Goal: Task Accomplishment & Management: Use online tool/utility

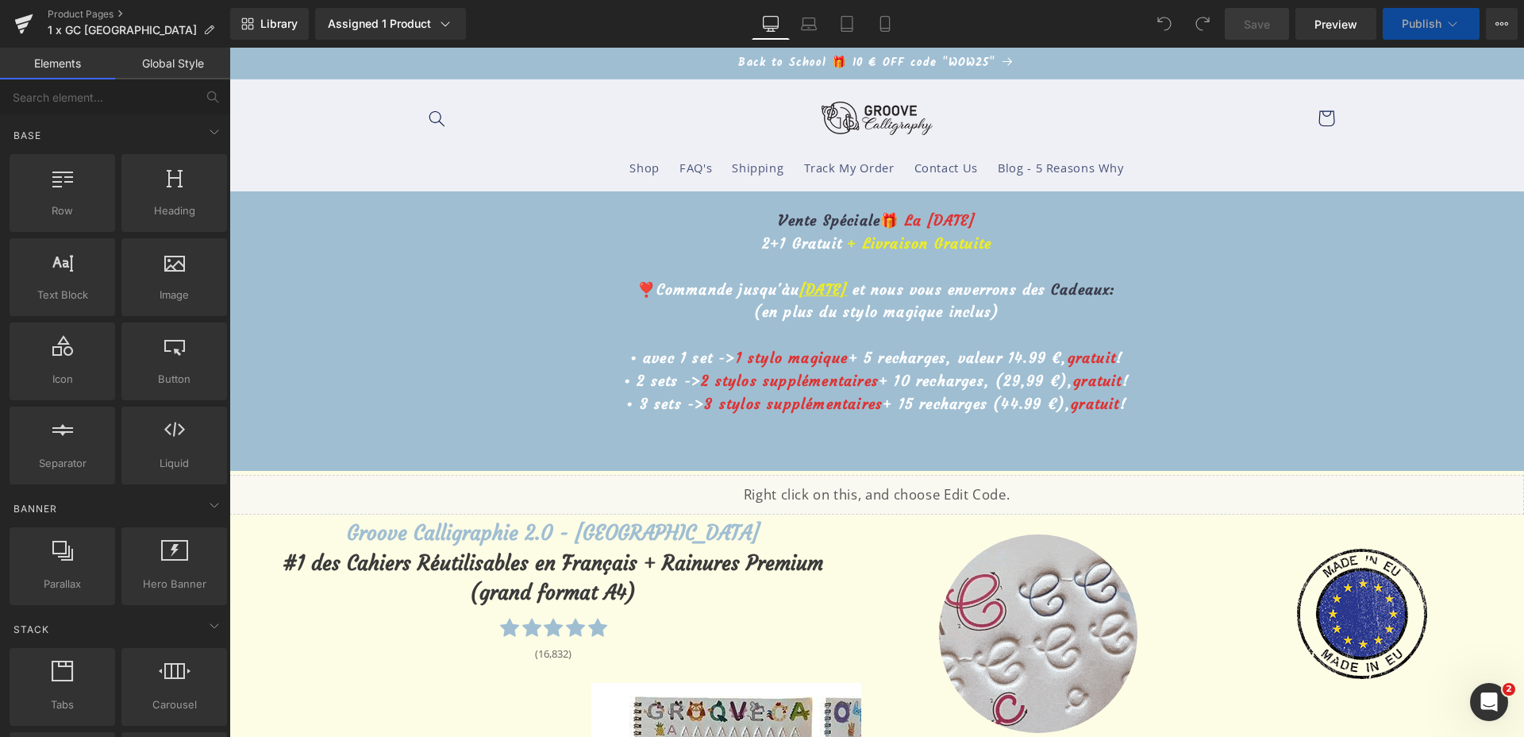
click at [799, 291] on u "2 octobre" at bounding box center [823, 289] width 48 height 18
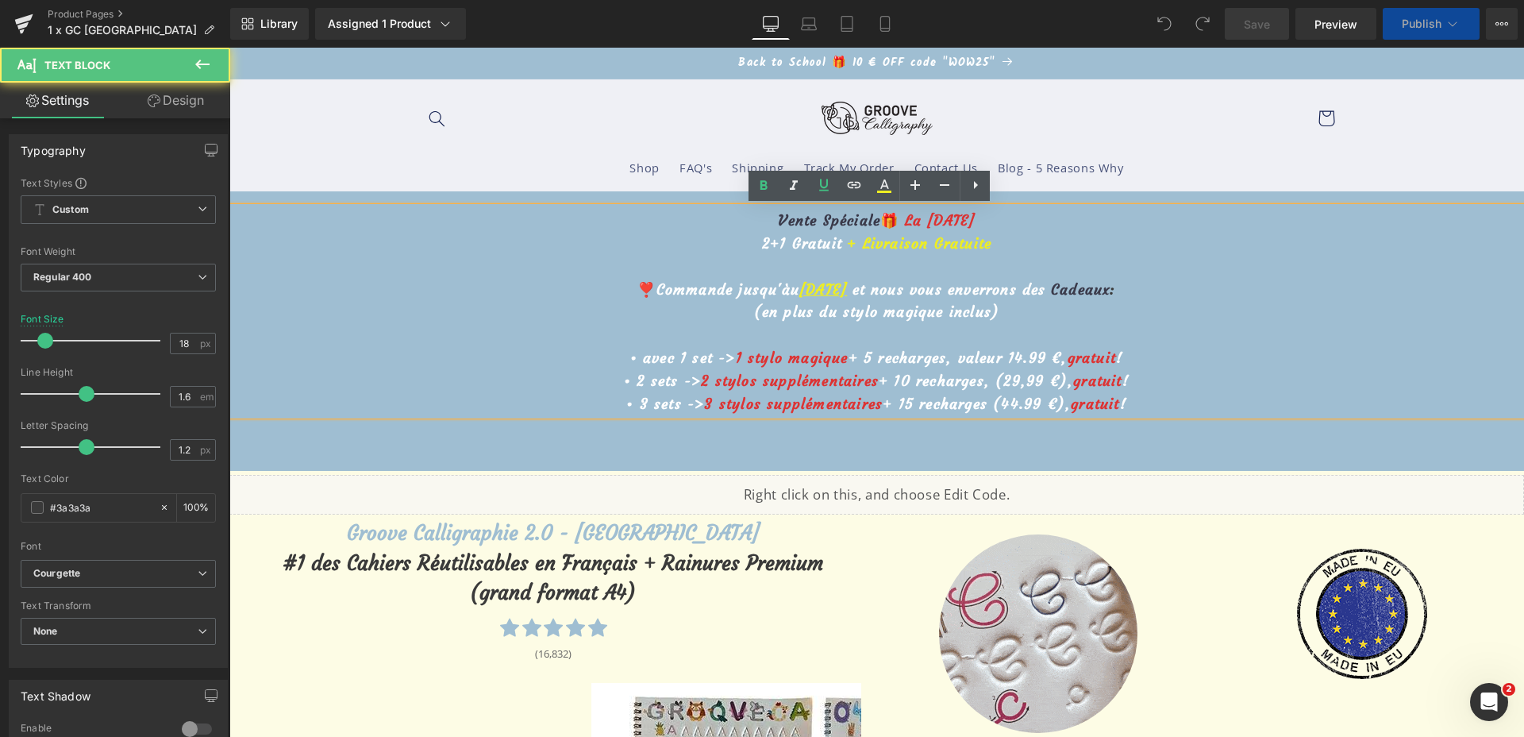
click at [799, 291] on u "2 octobre" at bounding box center [823, 289] width 48 height 18
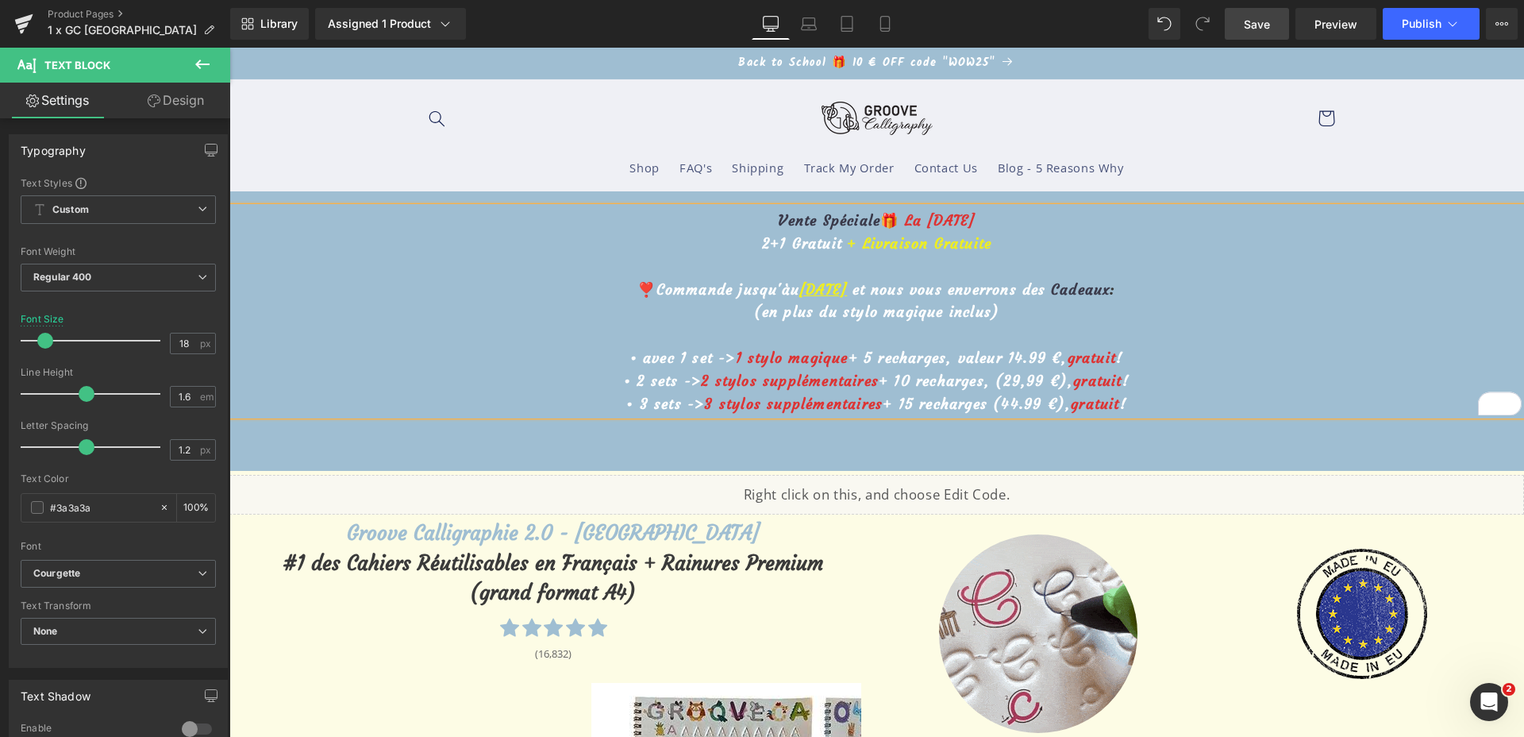
click at [1255, 18] on span "Save" at bounding box center [1257, 24] width 26 height 17
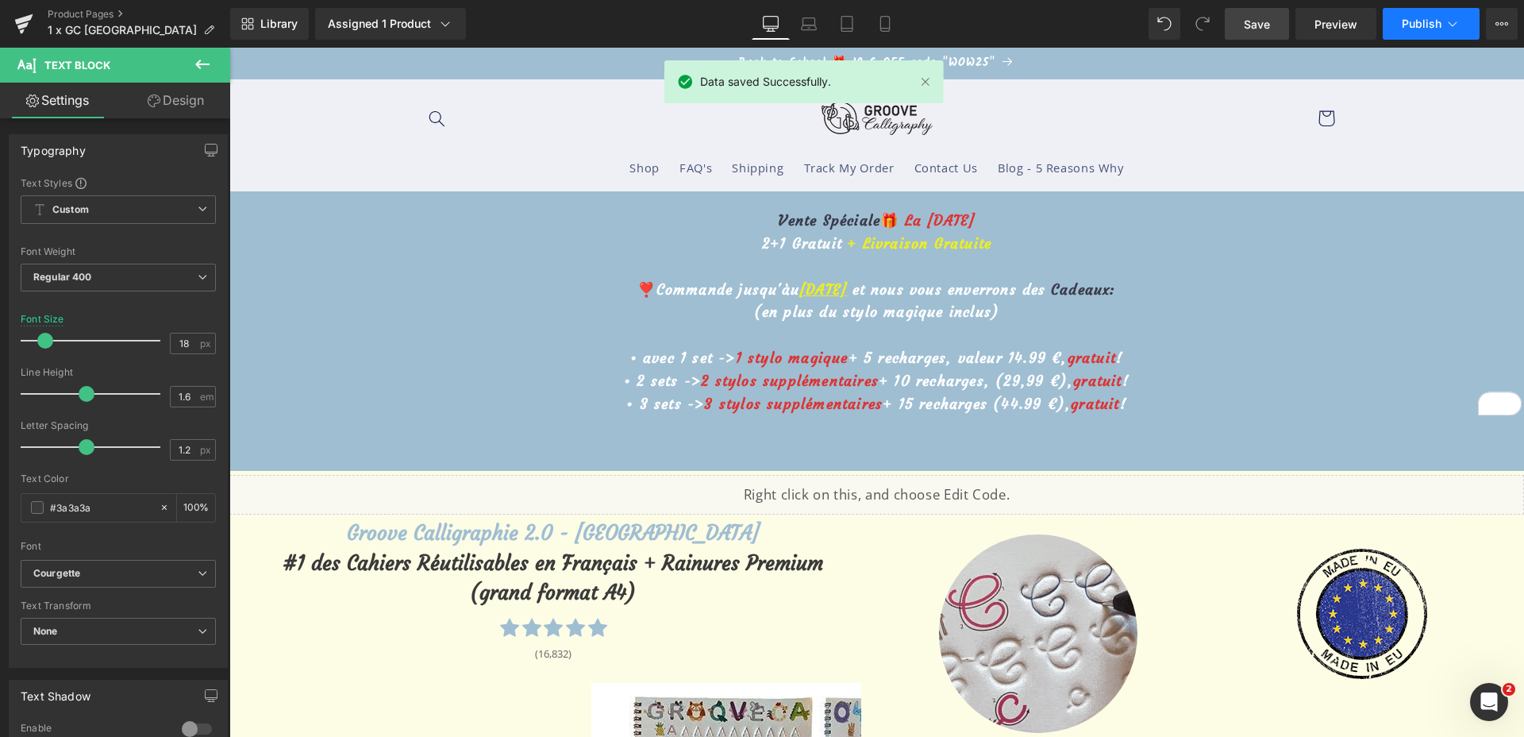
click at [1417, 31] on button "Publish" at bounding box center [1431, 24] width 97 height 32
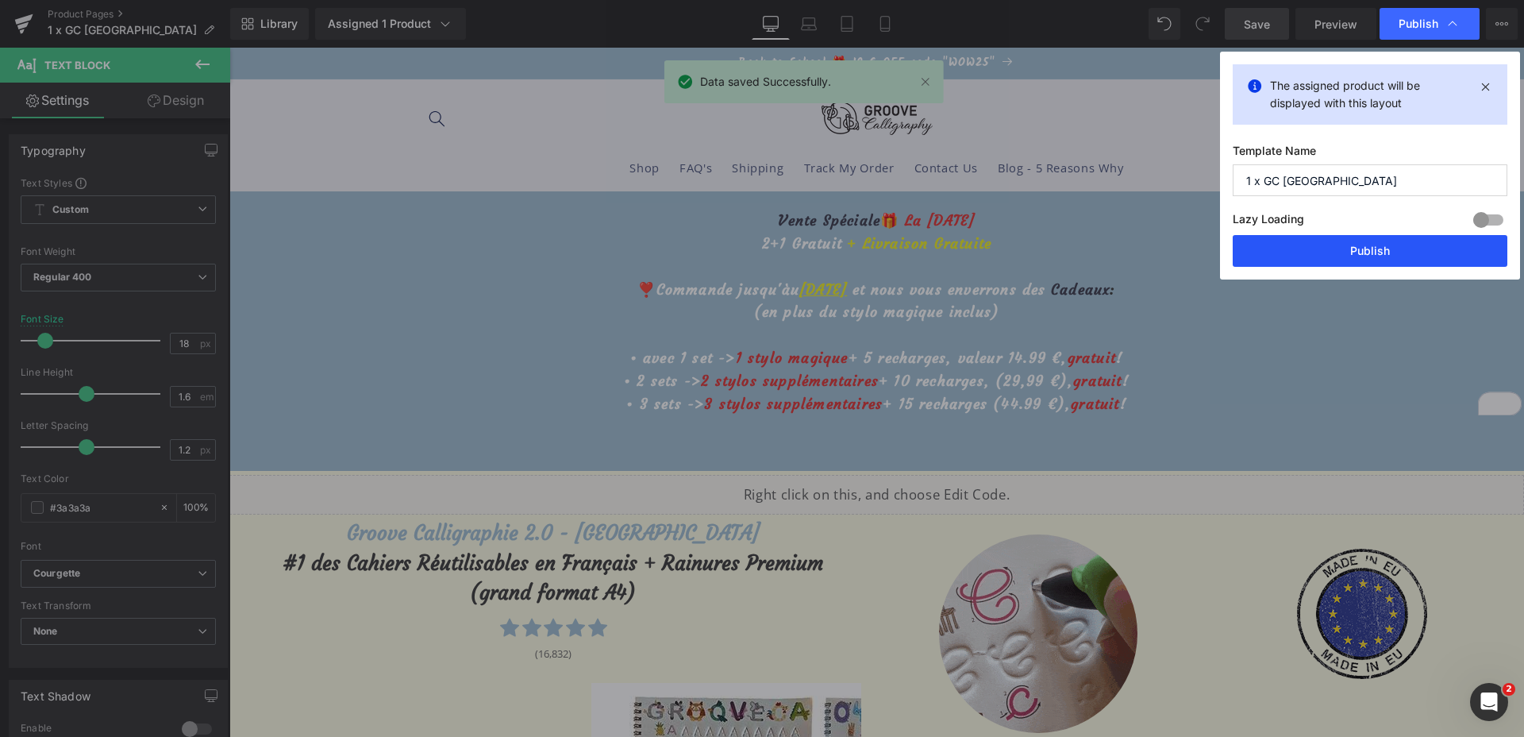
click at [1342, 256] on button "Publish" at bounding box center [1370, 251] width 275 height 32
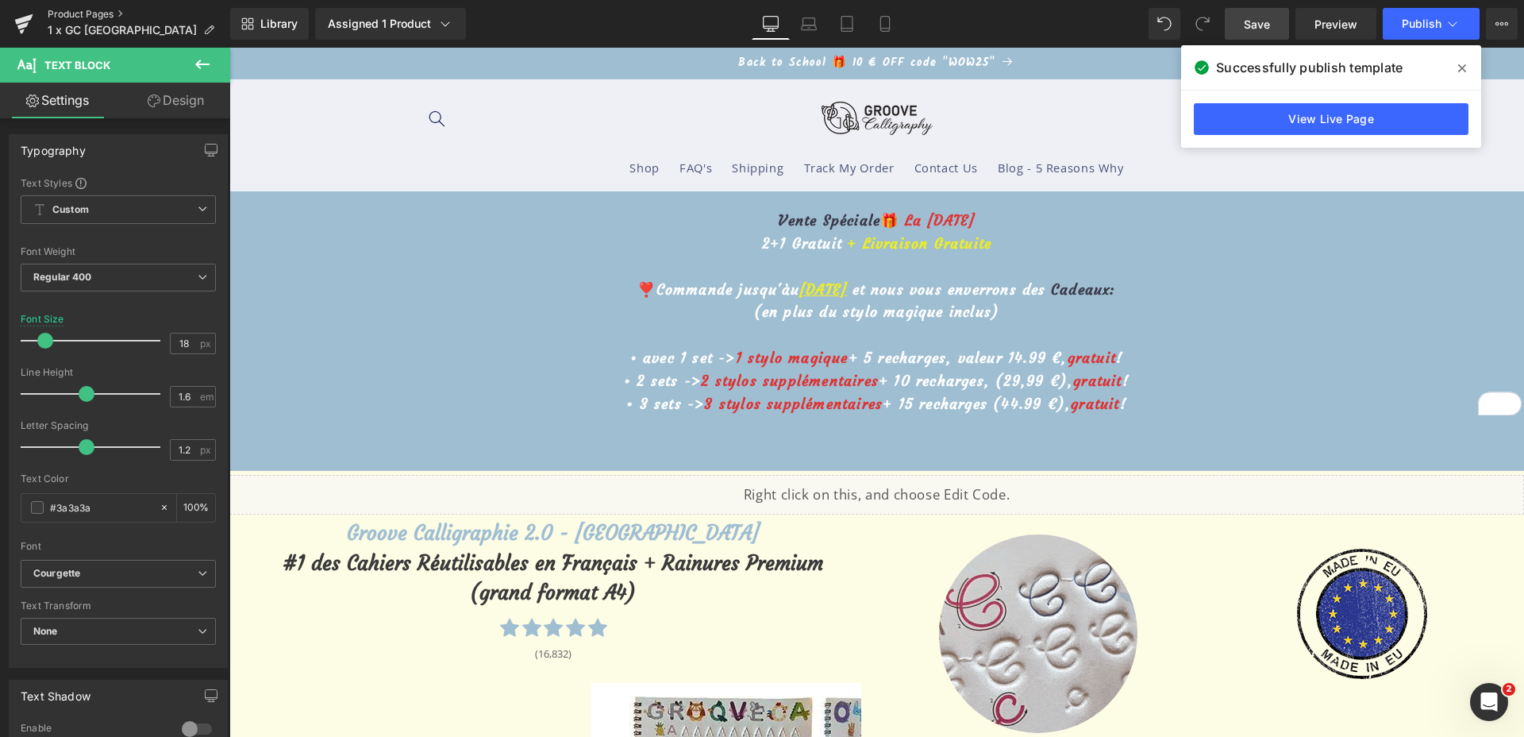
click at [76, 17] on link "Product Pages" at bounding box center [139, 14] width 183 height 13
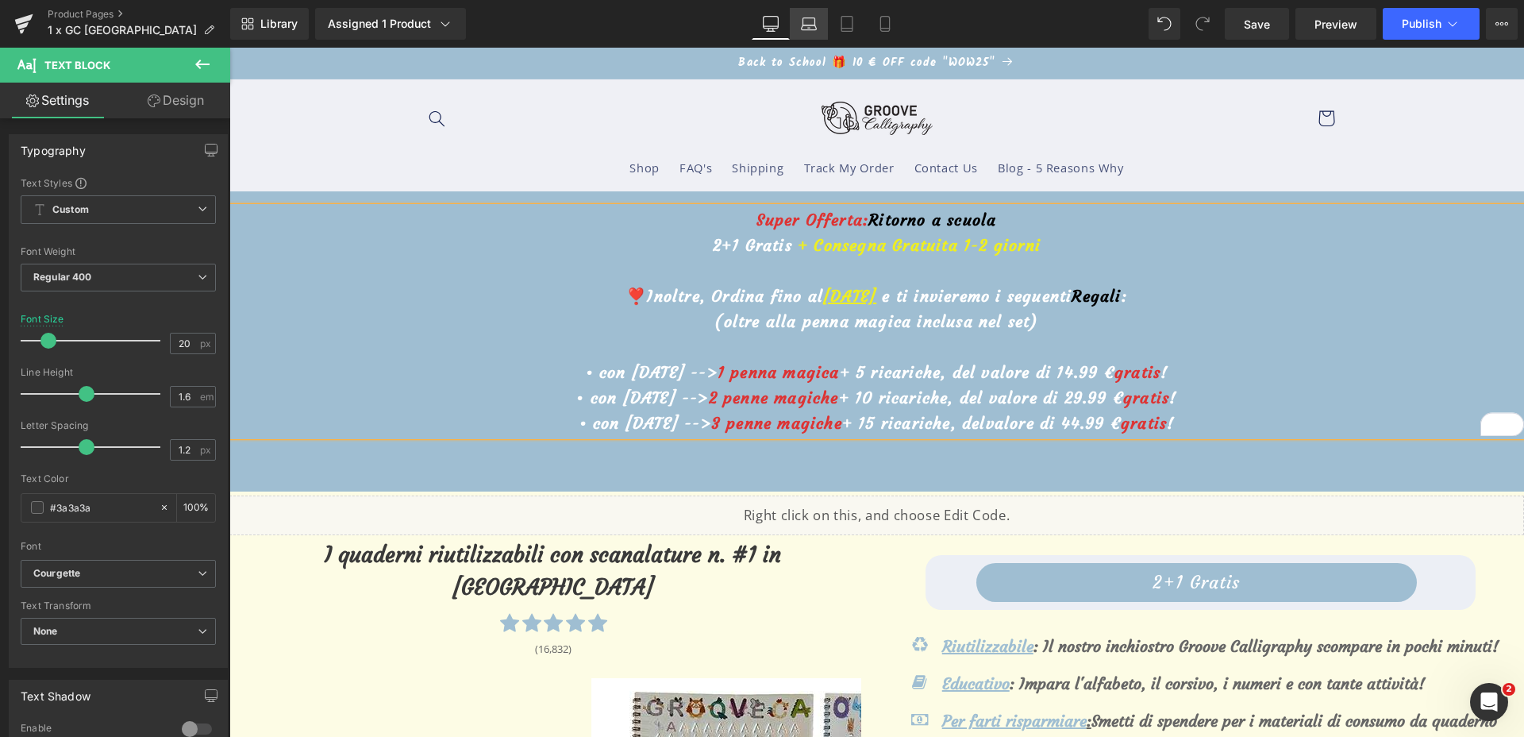
click at [797, 25] on link "Laptop" at bounding box center [809, 24] width 38 height 32
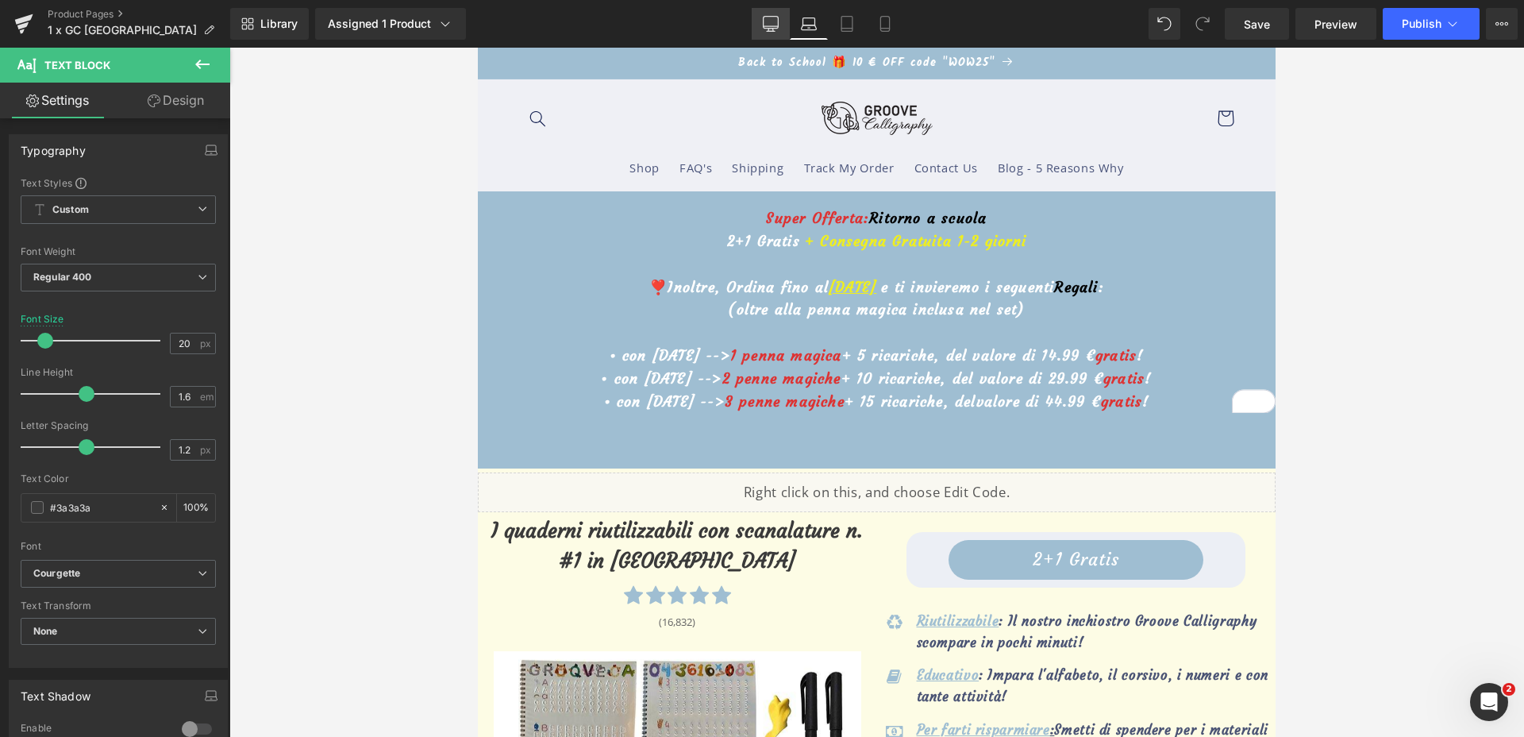
click at [772, 24] on icon at bounding box center [771, 24] width 16 height 16
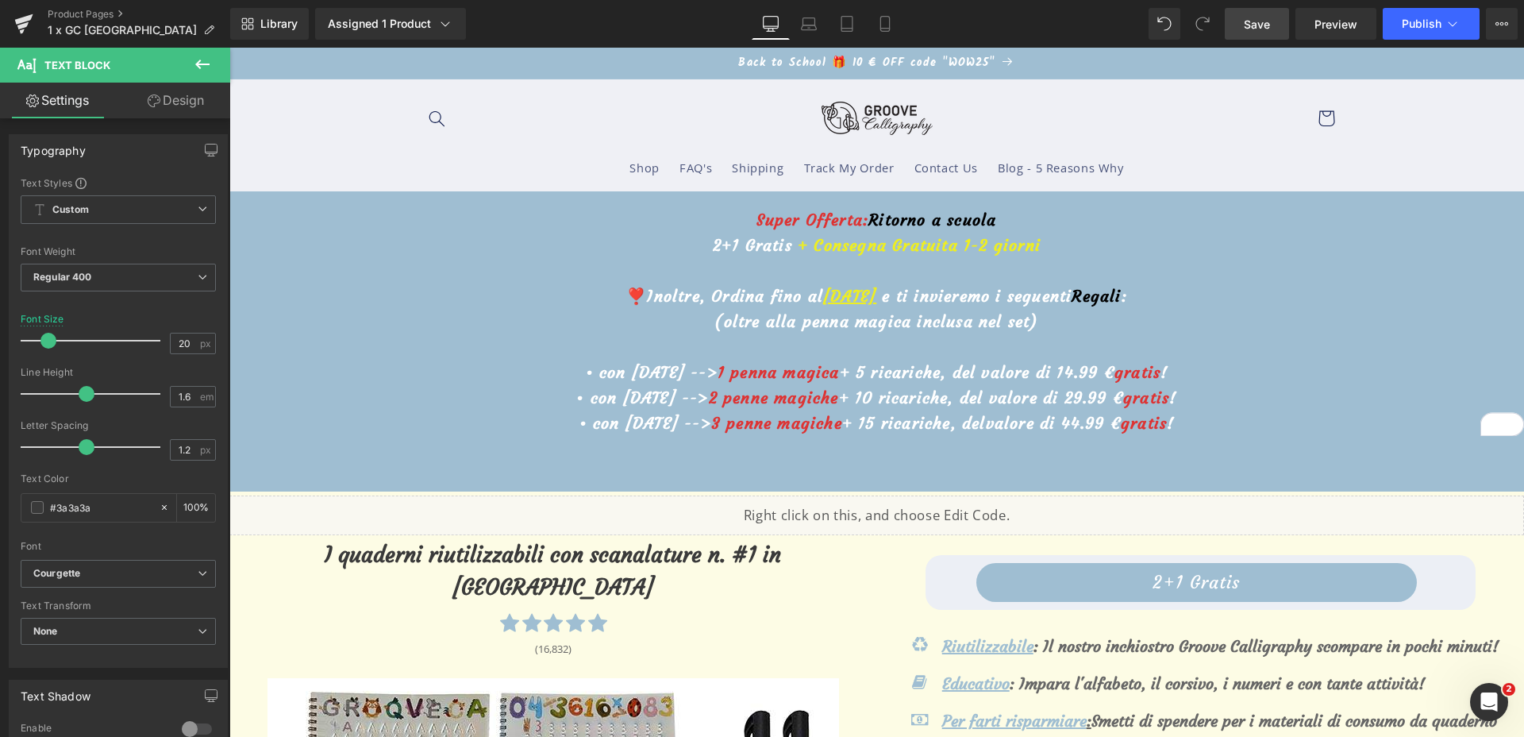
click at [1251, 23] on span "Save" at bounding box center [1257, 24] width 26 height 17
click at [1454, 29] on icon at bounding box center [1453, 24] width 16 height 16
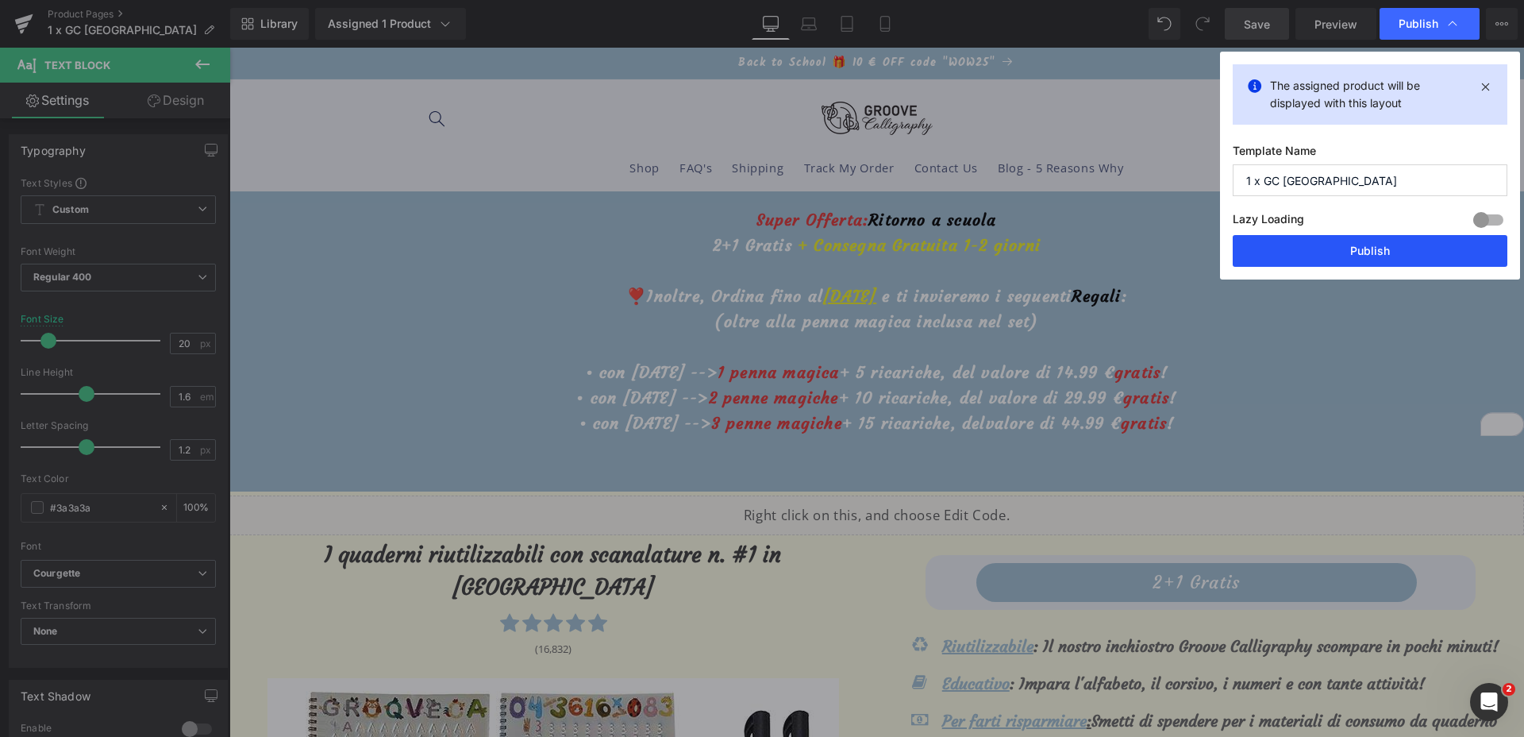
click at [1361, 252] on button "Publish" at bounding box center [1370, 251] width 275 height 32
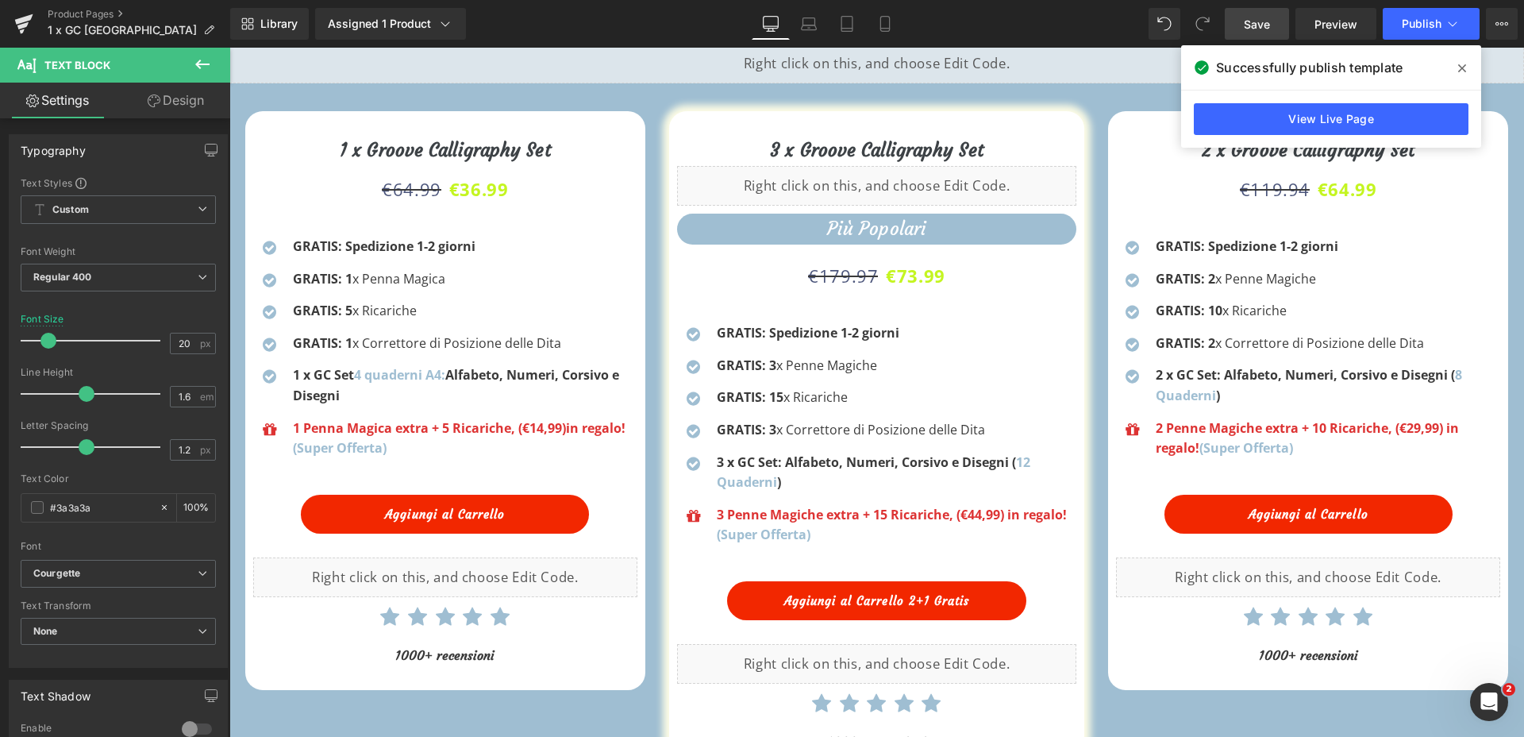
scroll to position [1985, 0]
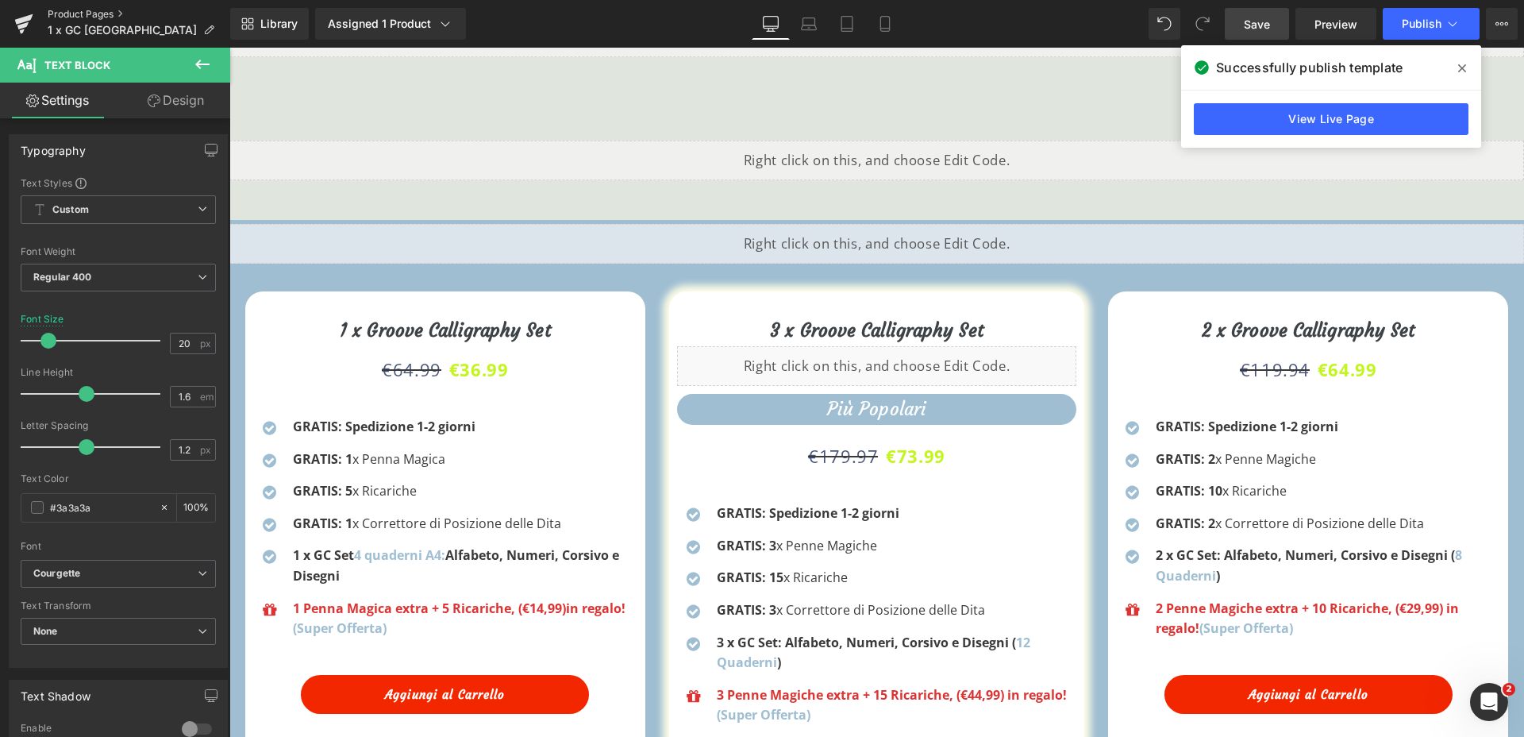
click at [67, 14] on link "Product Pages" at bounding box center [139, 14] width 183 height 13
